Goal: Check status: Check status

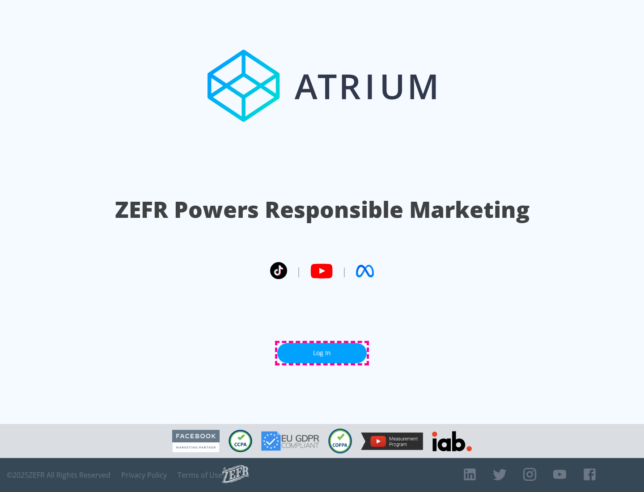
click at [322, 353] on link "Log In" at bounding box center [321, 353] width 89 height 20
